Goal: Transaction & Acquisition: Subscribe to service/newsletter

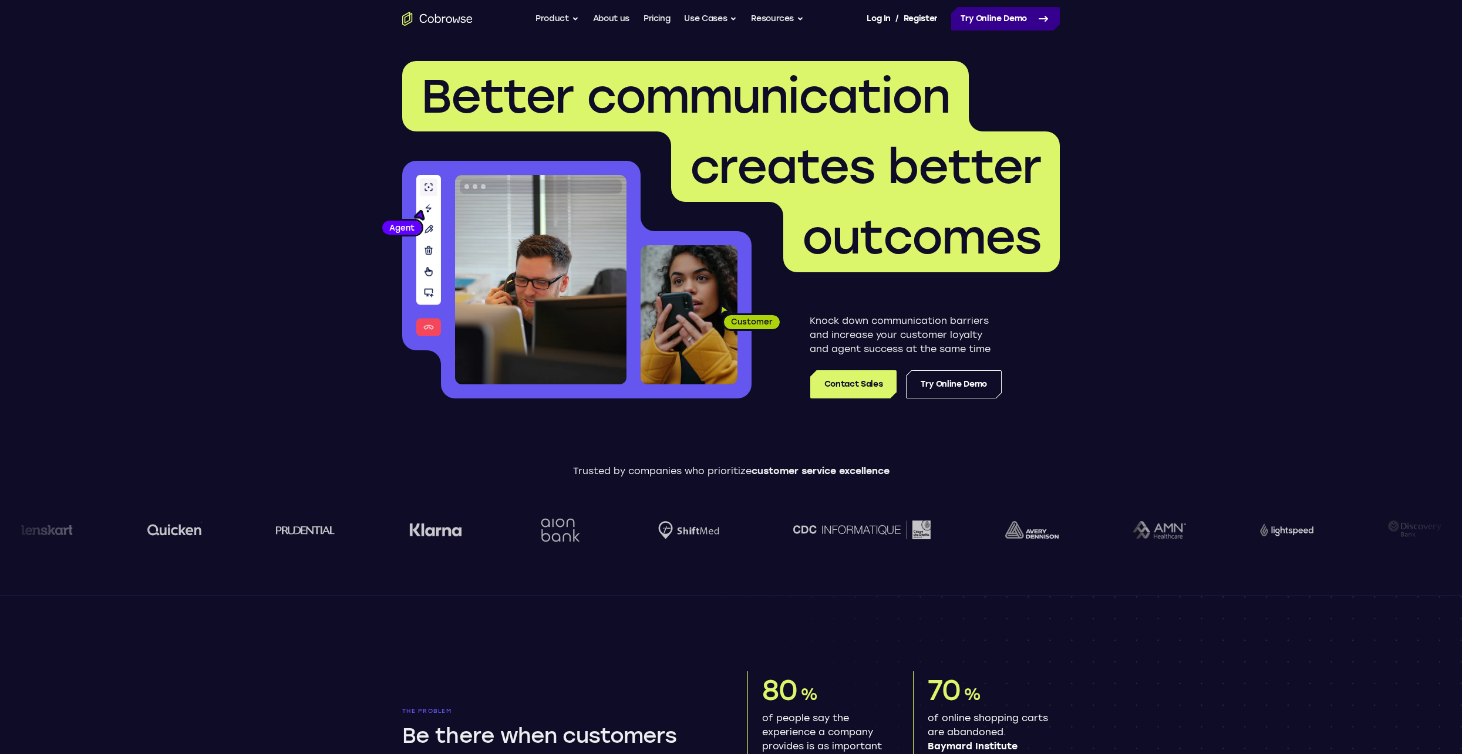
click at [971, 20] on link "Try Online Demo" at bounding box center [1005, 18] width 109 height 23
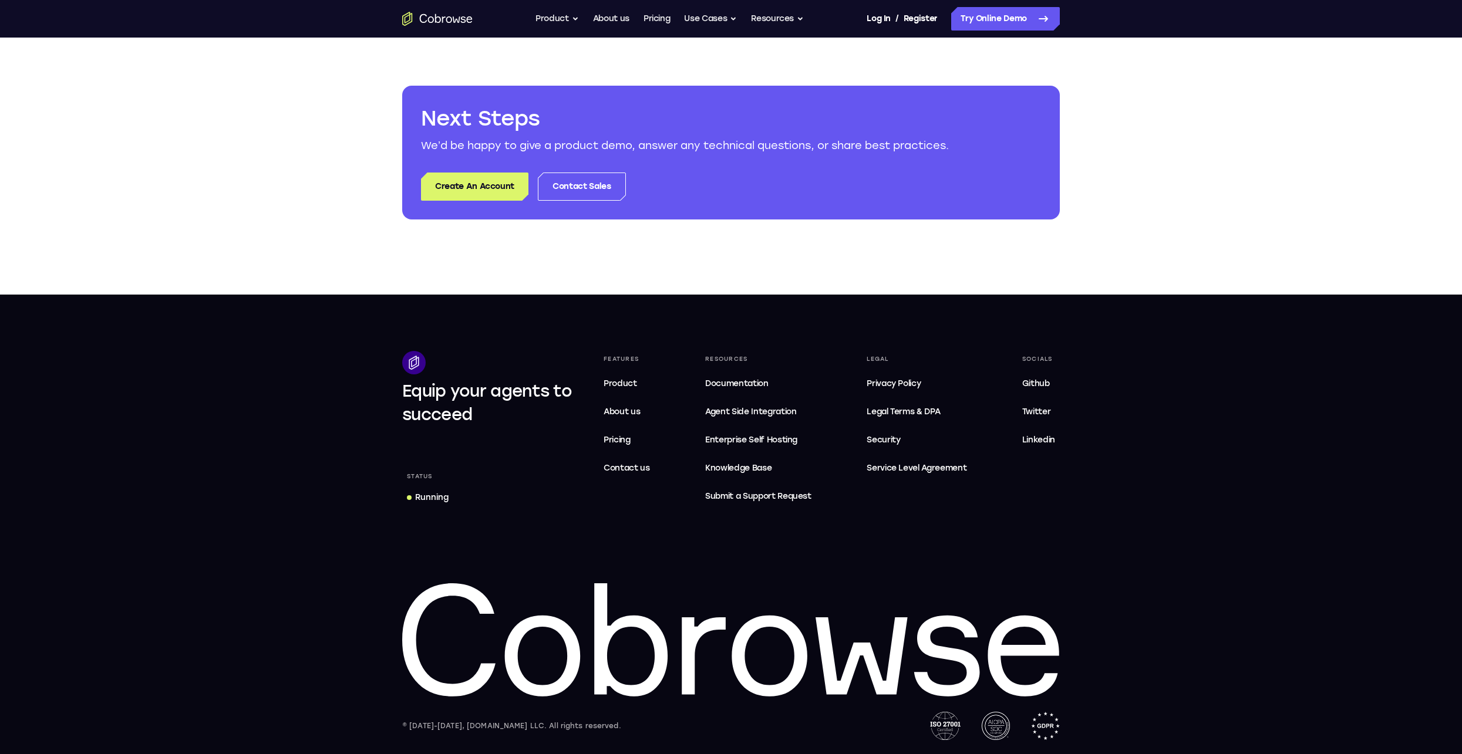
scroll to position [4, 0]
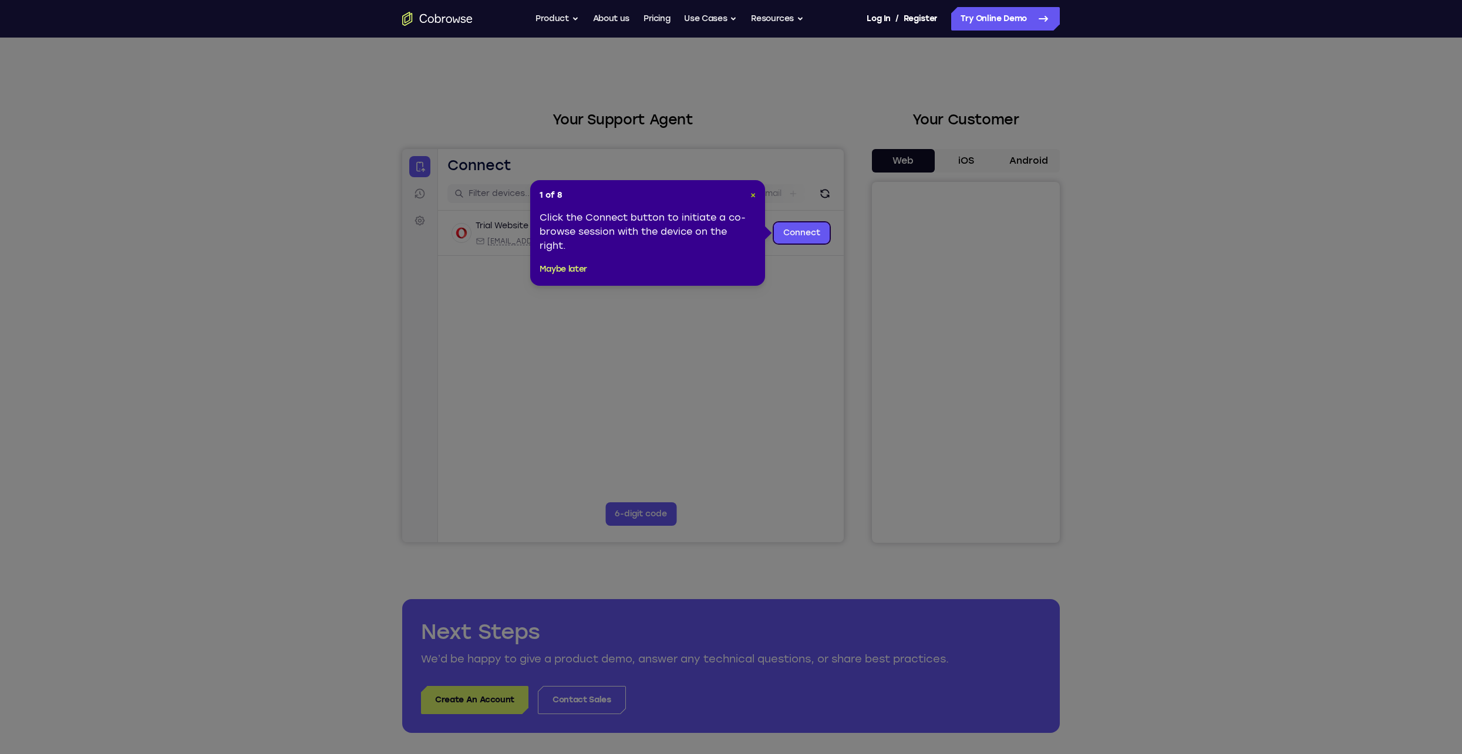
click at [750, 192] on span "×" at bounding box center [752, 195] width 5 height 10
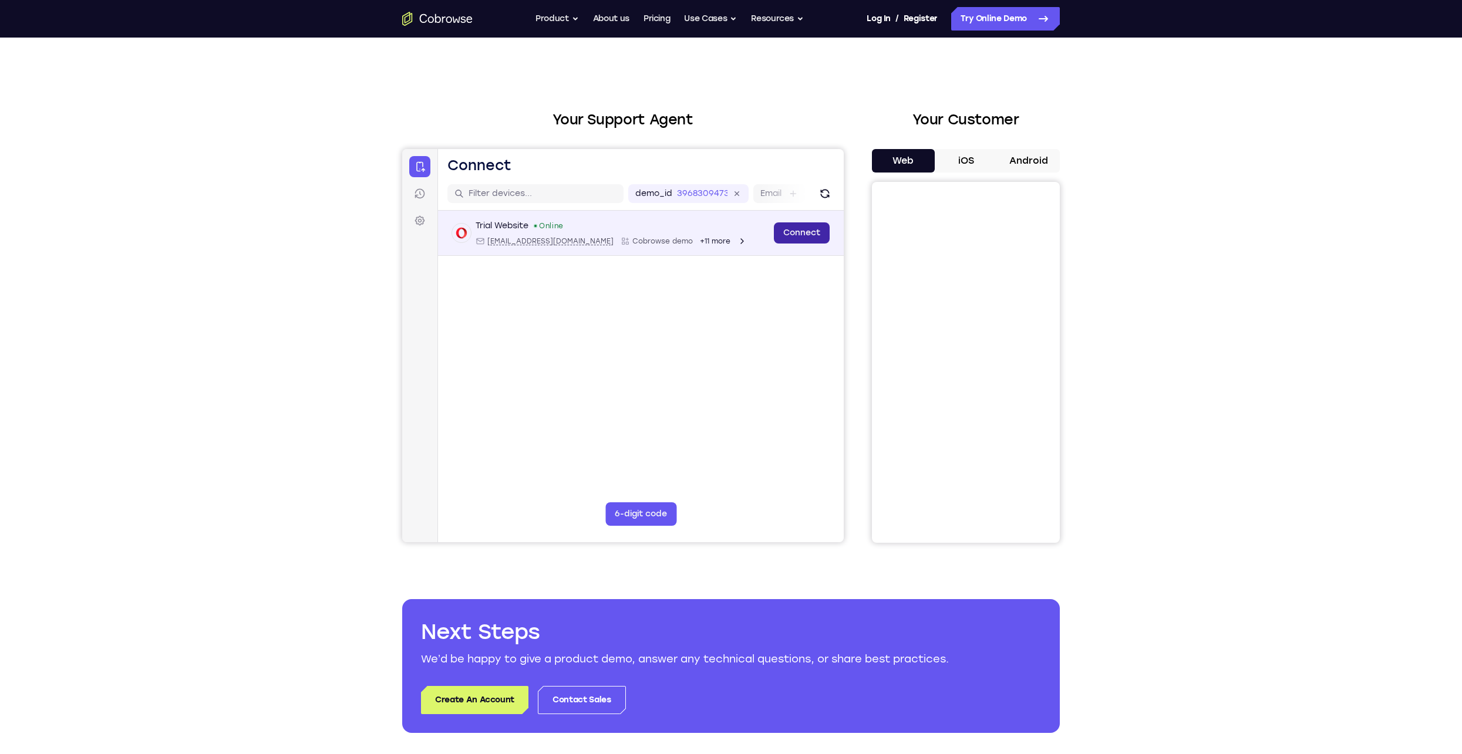
click at [785, 226] on link "Connect" at bounding box center [802, 232] width 56 height 21
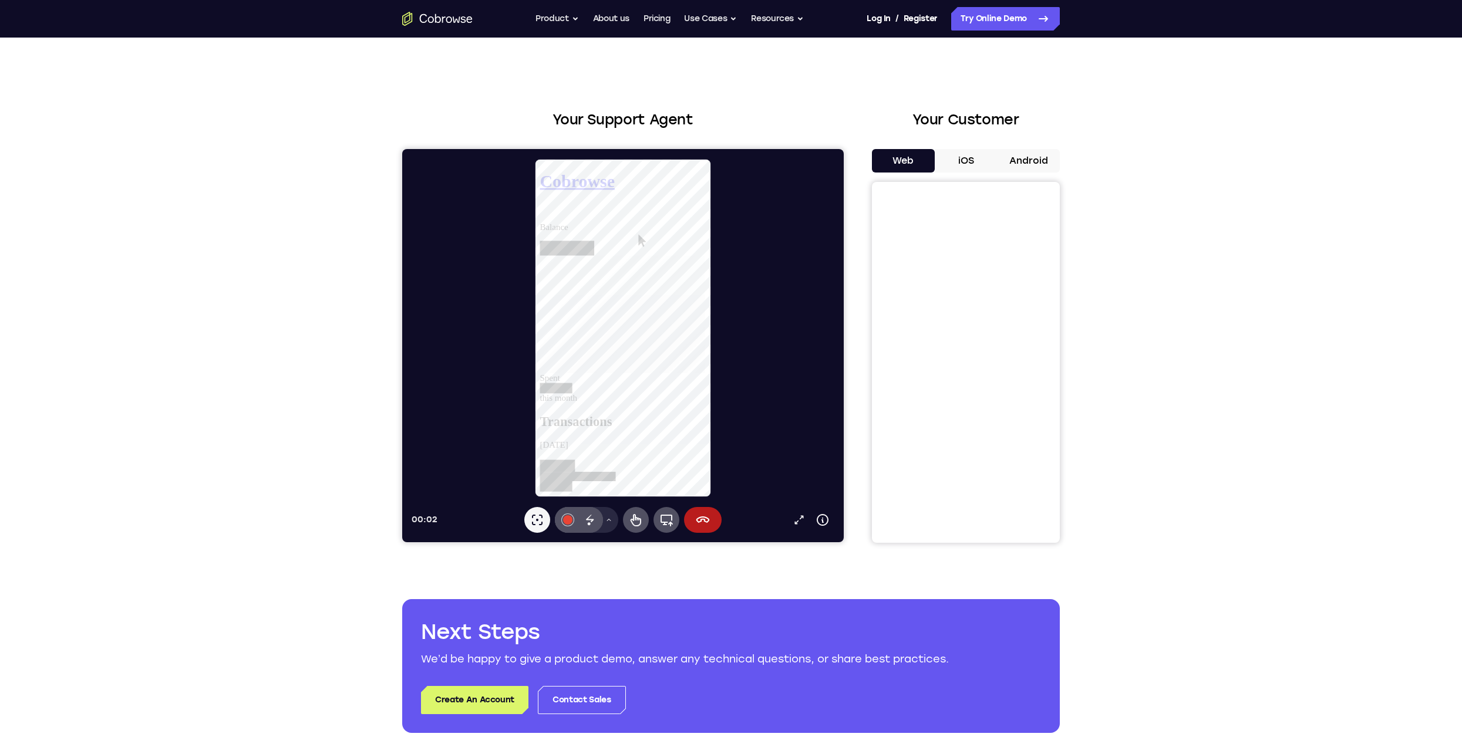
scroll to position [0, 0]
click at [543, 522] on icon at bounding box center [537, 520] width 14 height 14
click at [793, 519] on icon at bounding box center [799, 520] width 12 height 12
click at [948, 156] on button "iOS" at bounding box center [966, 160] width 63 height 23
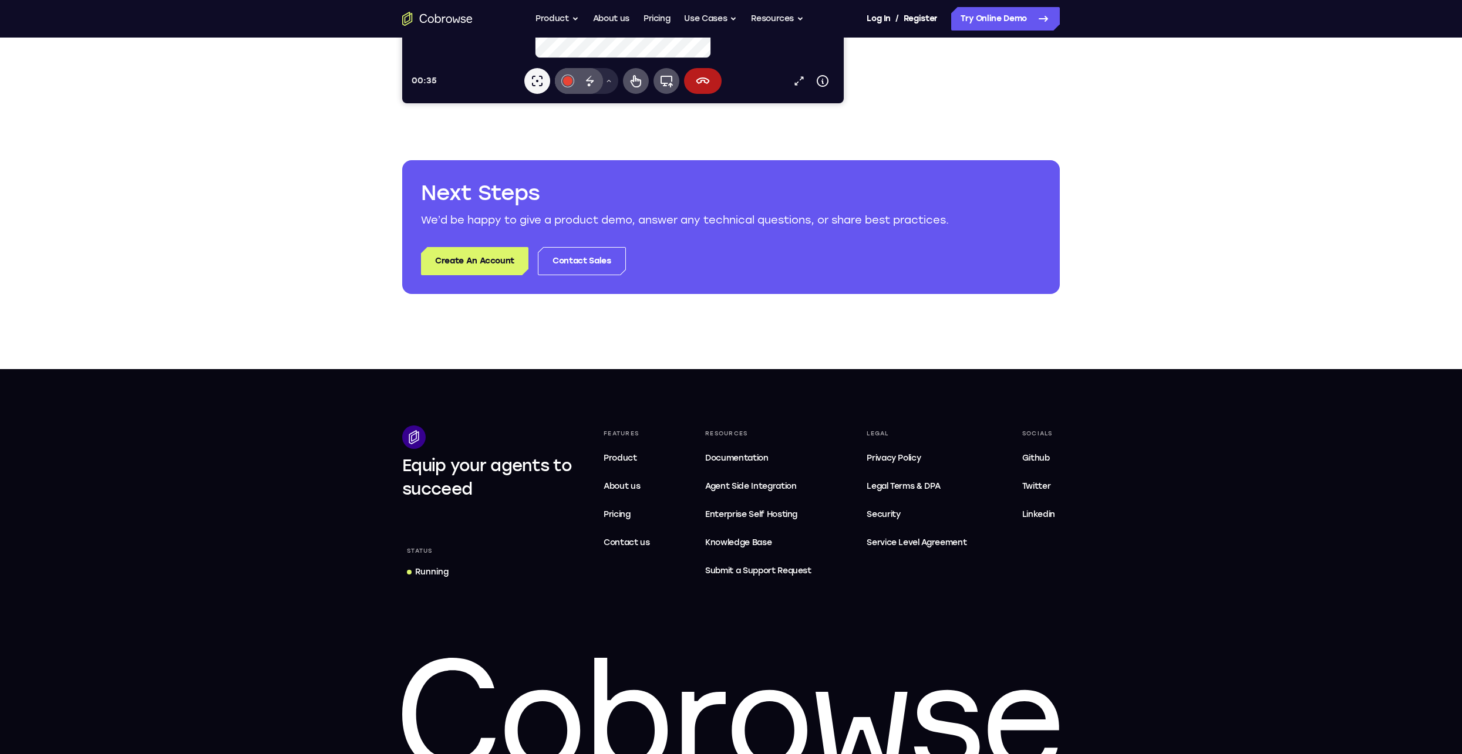
scroll to position [444, 0]
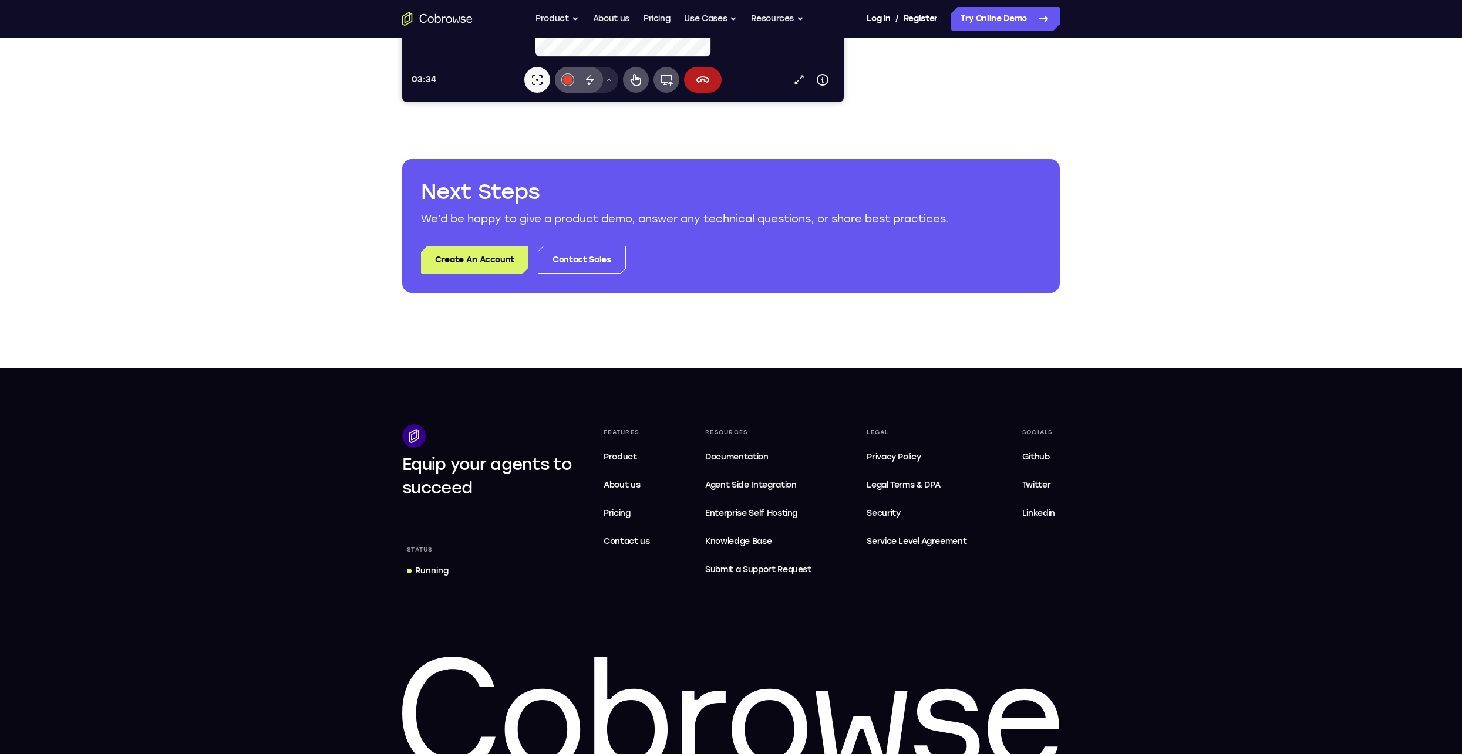
click at [478, 258] on link "Create An Account" at bounding box center [474, 260] width 107 height 28
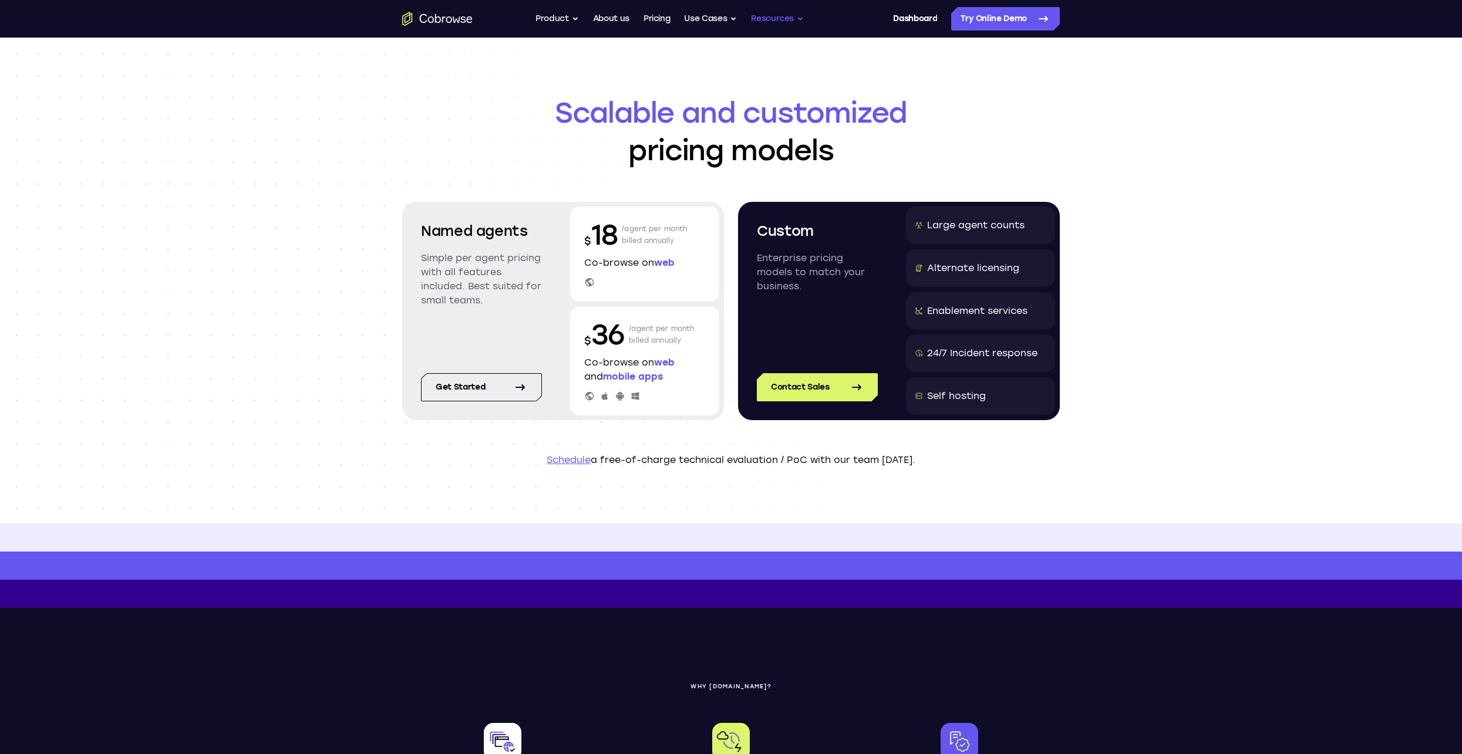
click at [786, 18] on button "Resources" at bounding box center [777, 18] width 53 height 23
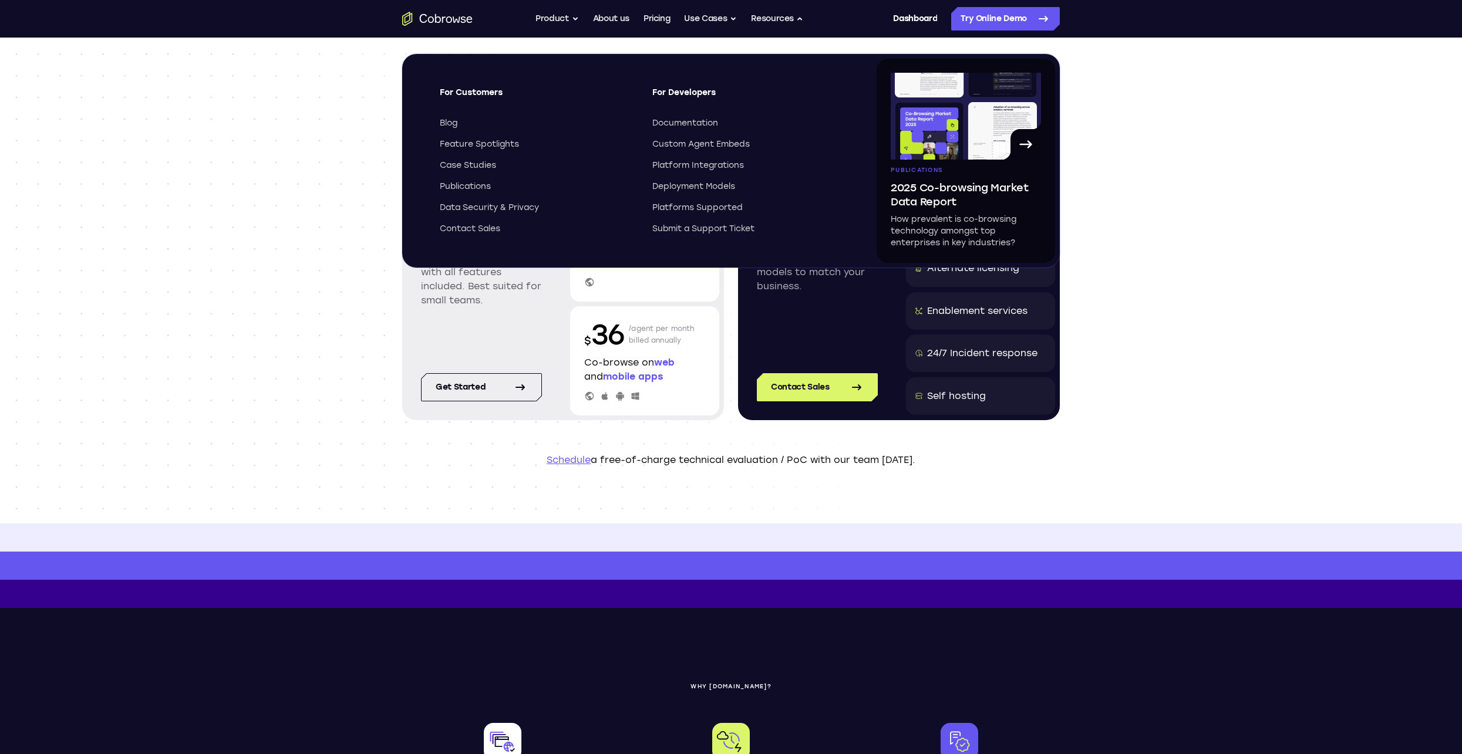
drag, startPoint x: 1226, startPoint y: 149, endPoint x: 1188, endPoint y: 102, distance: 61.0
click at [1226, 149] on div "Scalable and customized pricing models Named agents Simple per agent pricing wi…" at bounding box center [731, 281] width 1462 height 486
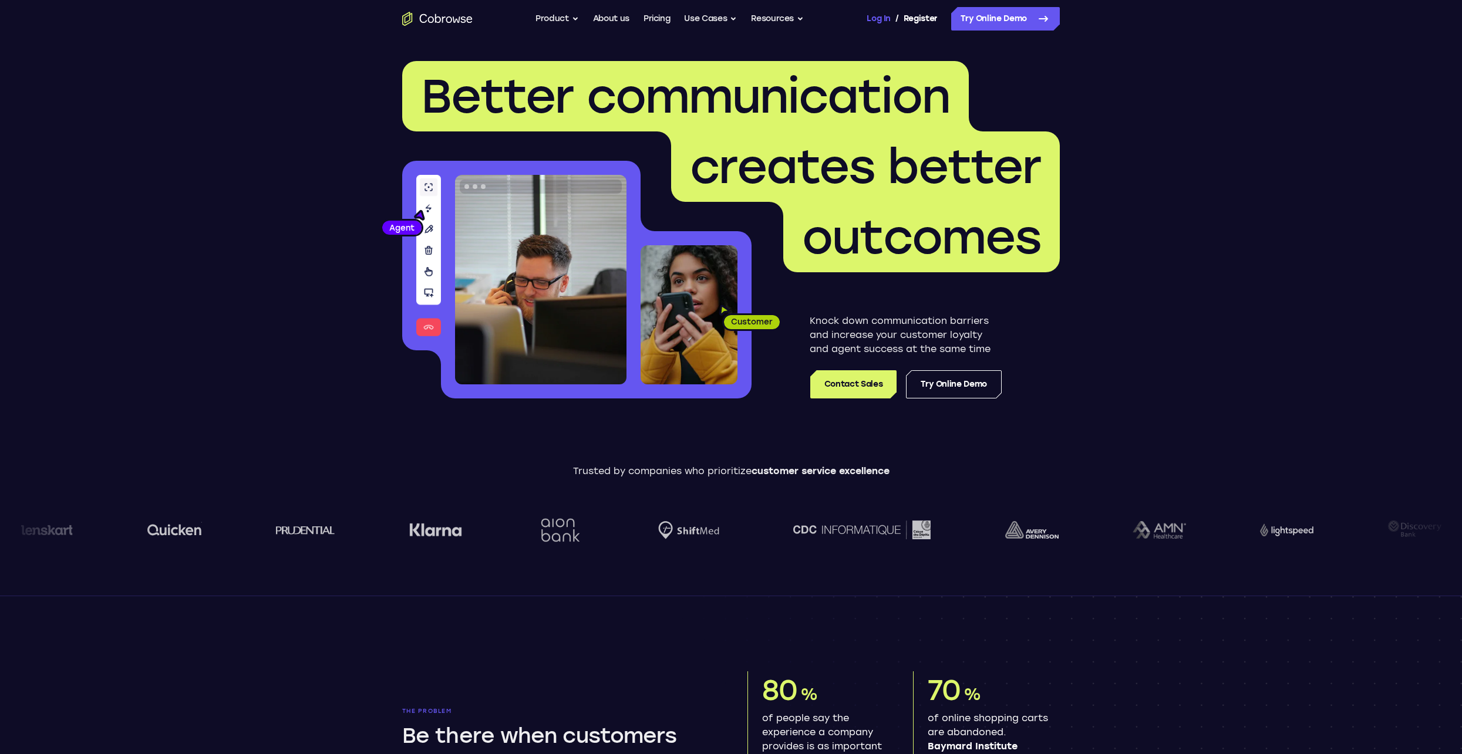
click at [883, 21] on link "Log In" at bounding box center [877, 18] width 23 height 23
click at [872, 15] on link "Log In" at bounding box center [877, 18] width 23 height 23
